Goal: Find specific page/section: Find specific page/section

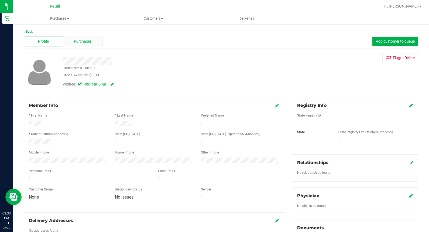
click at [90, 43] on span "Purchases" at bounding box center [83, 42] width 18 height 6
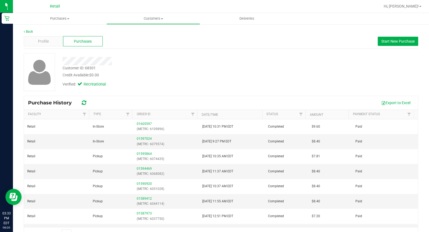
click at [33, 31] on div "Back" at bounding box center [221, 31] width 394 height 5
click at [32, 31] on link "Back" at bounding box center [28, 32] width 9 height 4
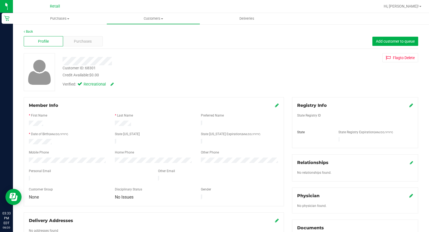
click at [28, 29] on div "Back" at bounding box center [221, 31] width 394 height 5
click at [30, 31] on link "Back" at bounding box center [28, 32] width 9 height 4
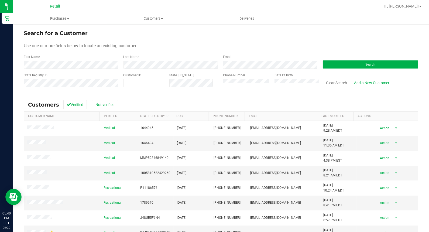
click at [88, 69] on form "Search for a Customer Use one or more fields below to locate an existing custom…" at bounding box center [221, 60] width 394 height 63
click at [138, 15] on uib-tab-heading "Customers All customers Add a new customer All physicians" at bounding box center [153, 18] width 93 height 11
click at [122, 32] on span "All customers" at bounding box center [125, 32] width 39 height 5
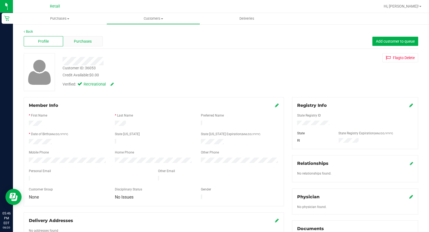
click at [89, 38] on div "Purchases" at bounding box center [82, 41] width 39 height 10
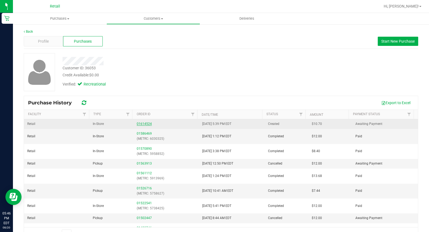
click at [138, 125] on link "01614524" at bounding box center [144, 124] width 15 height 4
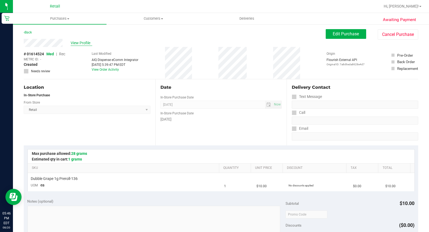
click at [77, 42] on span "View Profile" at bounding box center [82, 43] width 22 height 6
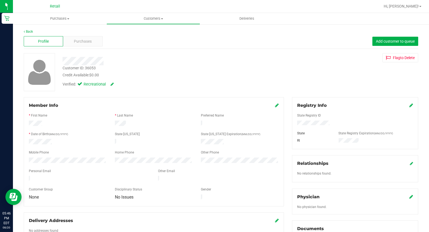
drag, startPoint x: 136, startPoint y: 139, endPoint x: 107, endPoint y: 139, distance: 29.1
click at [107, 139] on div at bounding box center [154, 142] width 258 height 7
drag, startPoint x: 107, startPoint y: 139, endPoint x: 105, endPoint y: 153, distance: 13.9
click at [105, 153] on div "Mobile Phone" at bounding box center [68, 153] width 86 height 6
click at [57, 170] on div "Personal Email" at bounding box center [89, 171] width 129 height 6
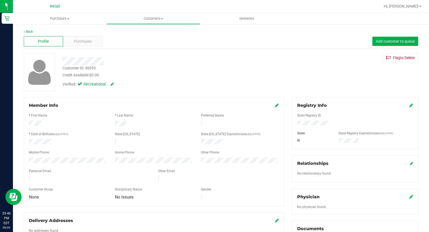
drag, startPoint x: 128, startPoint y: 137, endPoint x: 135, endPoint y: 141, distance: 7.5
click at [135, 141] on div at bounding box center [154, 142] width 86 height 7
click at [114, 140] on div at bounding box center [154, 142] width 86 height 7
click at [45, 13] on uib-tab-heading "Purchases Summary of purchases Fulfillment All purchases" at bounding box center [60, 18] width 94 height 11
click at [49, 20] on span "Purchases" at bounding box center [60, 18] width 94 height 5
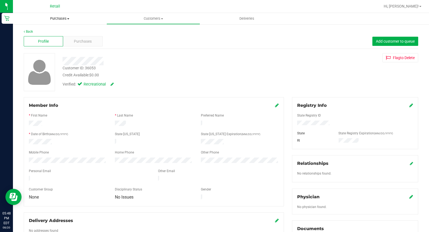
click at [54, 20] on span "Purchases" at bounding box center [60, 18] width 94 height 5
click at [55, 20] on span "Purchases" at bounding box center [60, 18] width 94 height 5
drag, startPoint x: 55, startPoint y: 20, endPoint x: 136, endPoint y: 21, distance: 81.1
click at [133, 22] on uib-tab-heading "Customers All customers Add a new customer All physicians" at bounding box center [153, 18] width 93 height 11
click at [75, 14] on uib-tab-heading "Purchases Summary of purchases Fulfillment All purchases" at bounding box center [59, 18] width 93 height 11
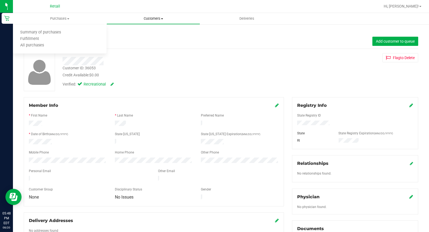
click at [122, 18] on span "Customers" at bounding box center [153, 18] width 93 height 5
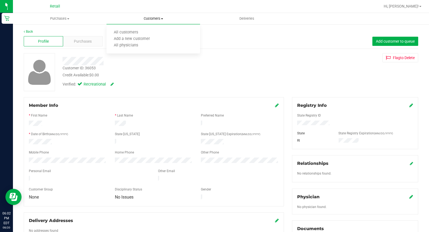
click at [142, 23] on uib-tab-heading "Customers All customers Add a new customer All physicians" at bounding box center [153, 18] width 94 height 11
click at [147, 17] on span "Customers" at bounding box center [153, 18] width 94 height 5
click at [116, 34] on span "All customers" at bounding box center [125, 32] width 39 height 5
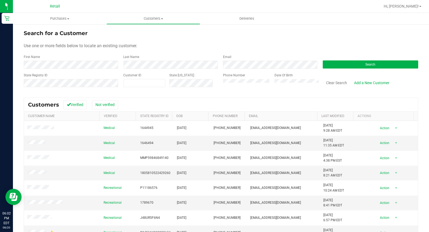
click at [57, 60] on div "First Name" at bounding box center [72, 61] width 96 height 14
